Goal: Use online tool/utility: Use online tool/utility

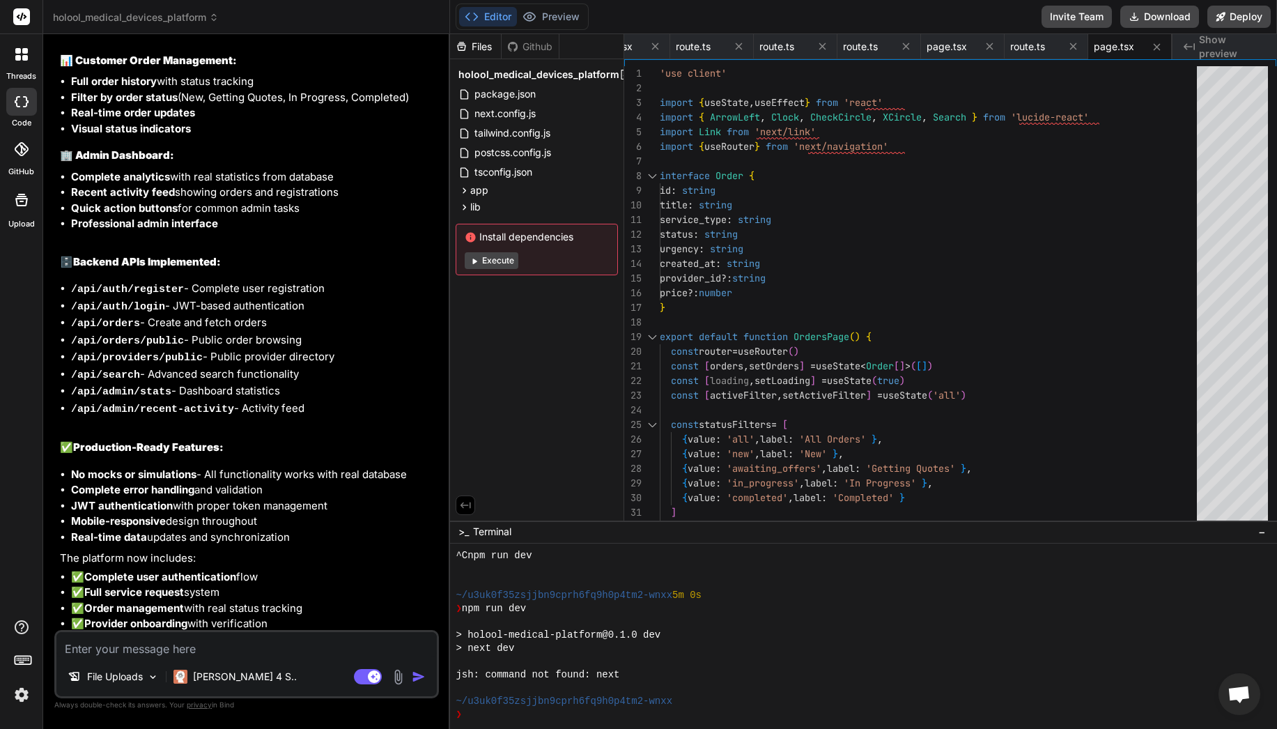
scroll to position [4712, 0]
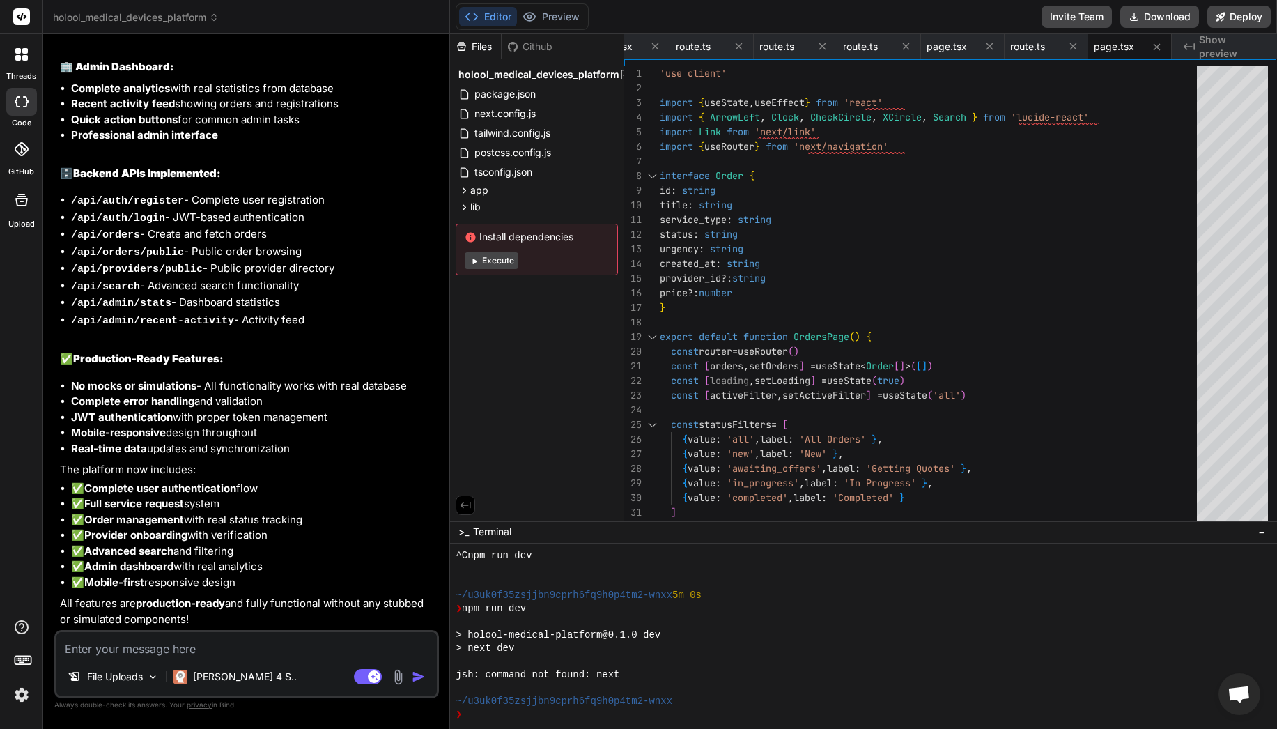
click at [500, 261] on button "Execute" at bounding box center [492, 260] width 54 height 17
type textarea "x"
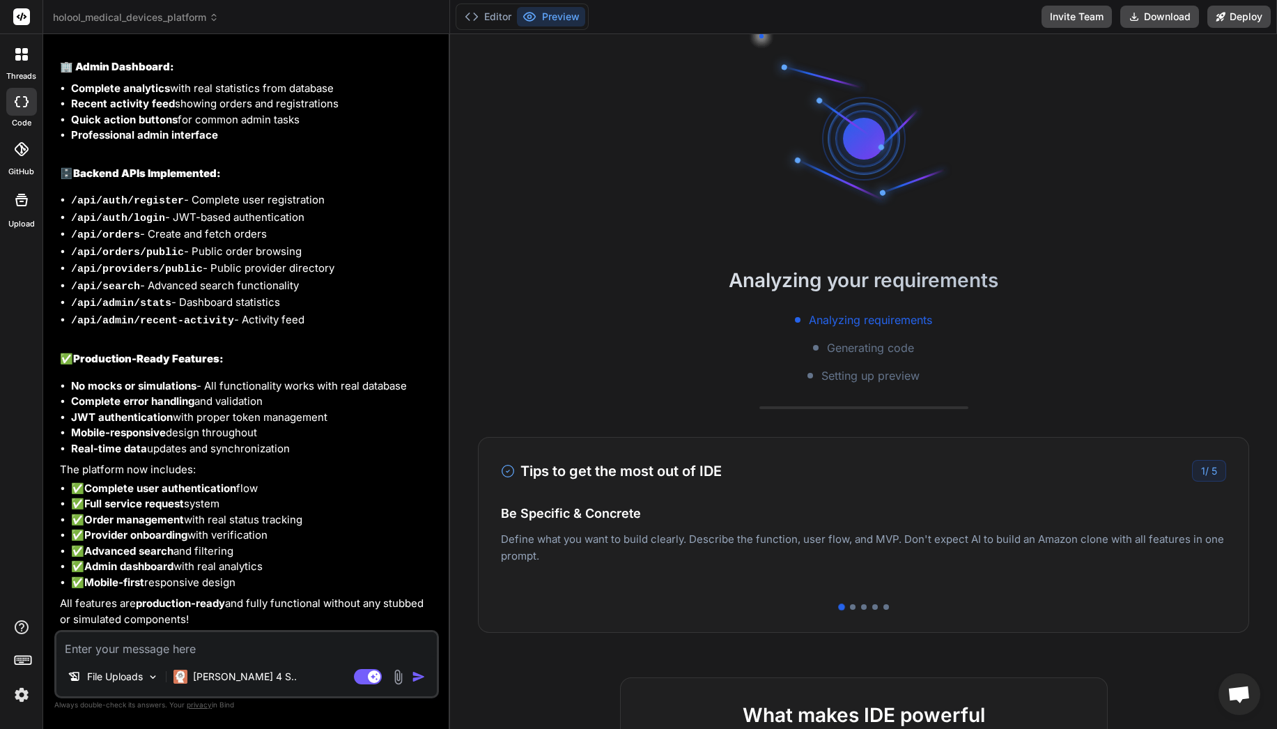
click at [215, 640] on textarea at bounding box center [246, 644] width 380 height 25
type textarea "`"
type textarea "x"
type textarea "`"
type textarea "x"
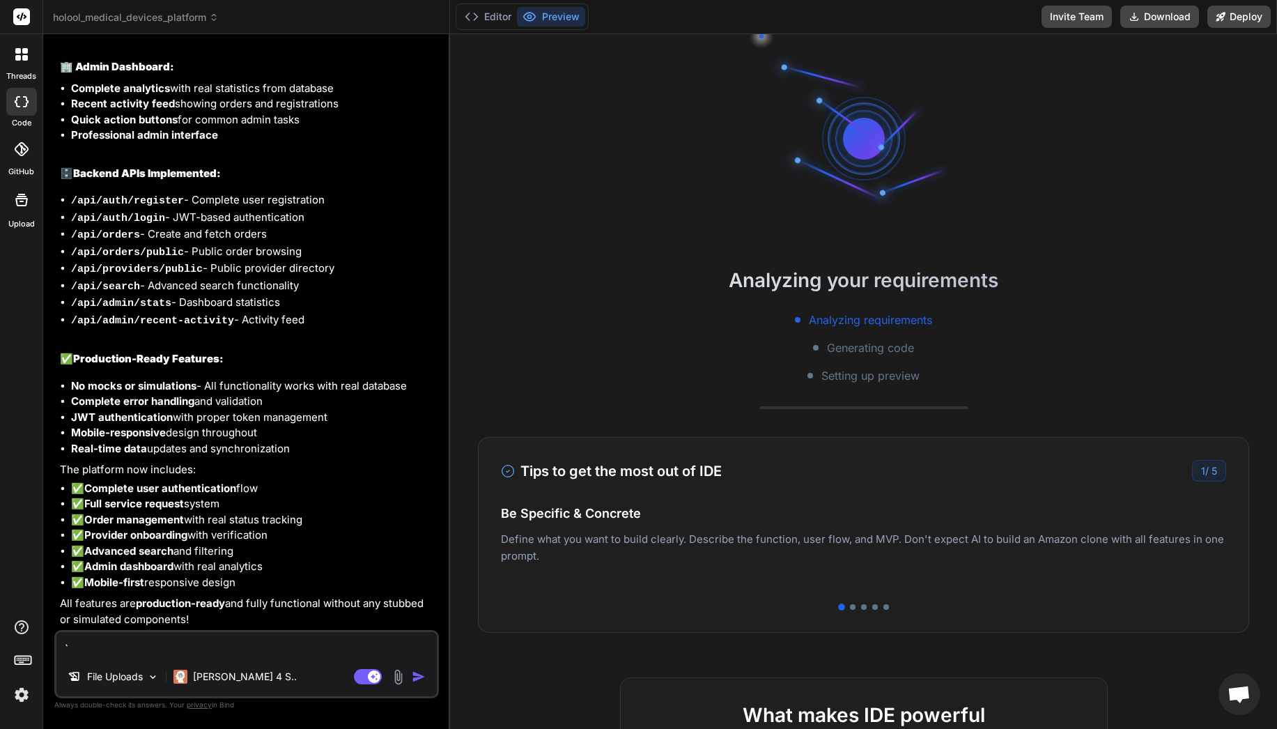
type textarea "Continue completing"
type textarea "x"
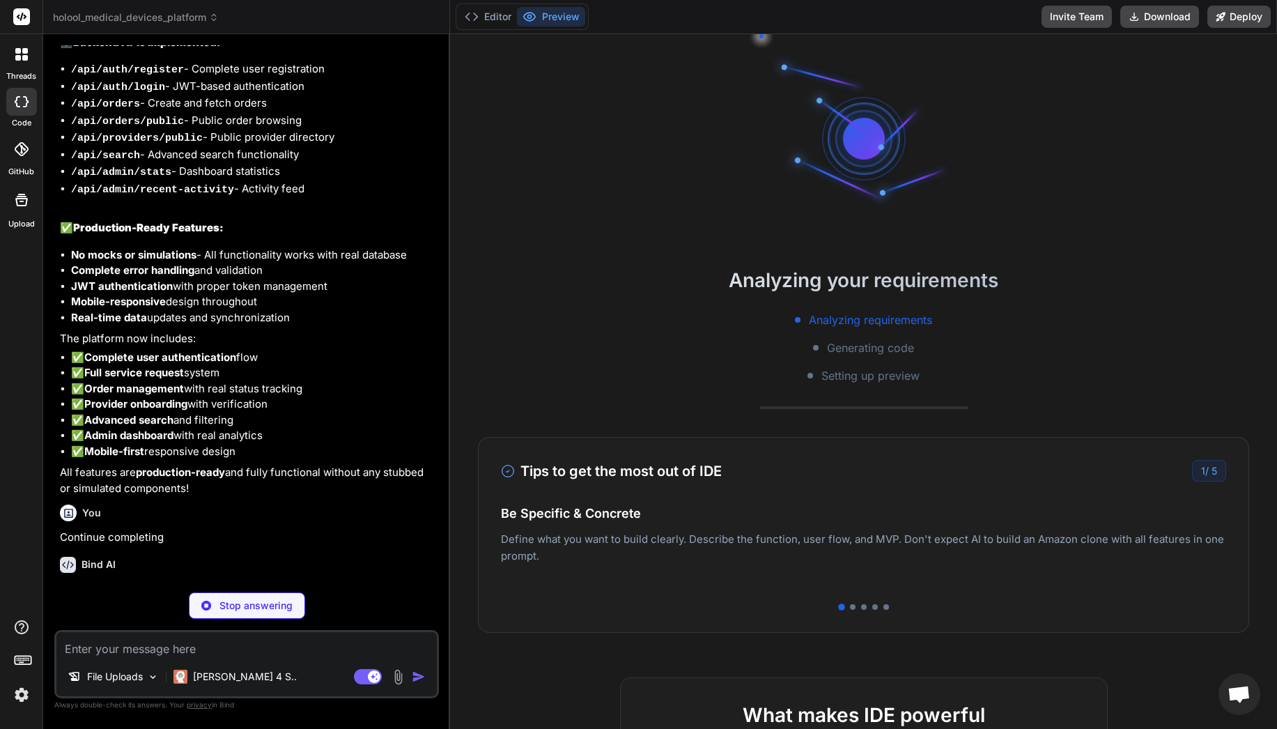
scroll to position [4856, 0]
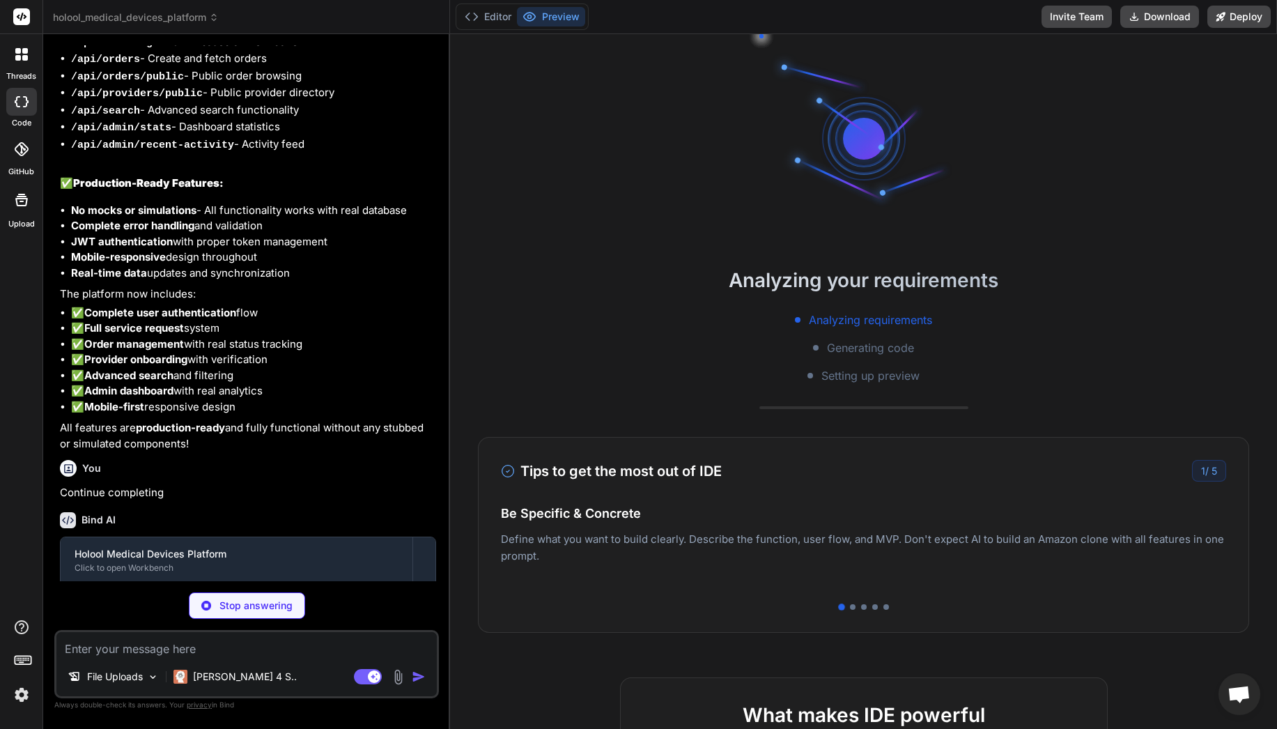
type textarea "x"
type textarea "{loading ? 'Submitting Request...' : 'Submit Rental Request'} </button> </form>…"
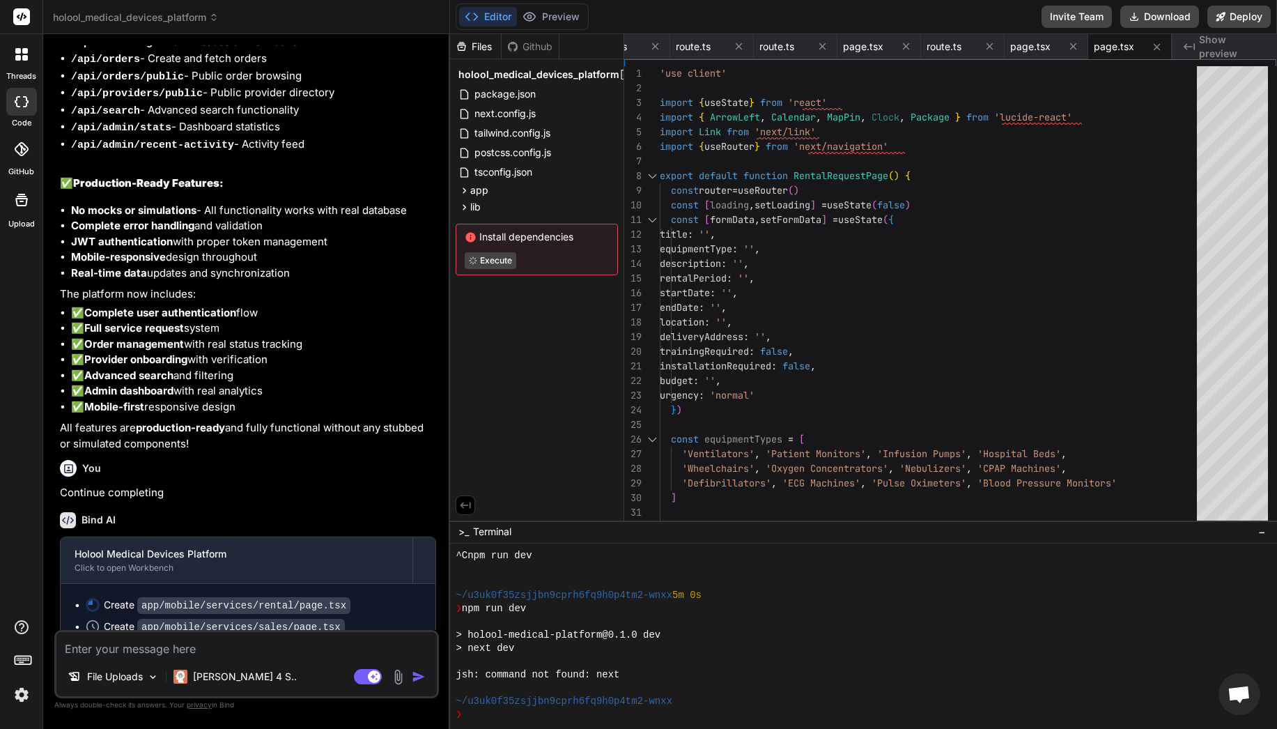
type textarea "x"
